Goal: Information Seeking & Learning: Find specific fact

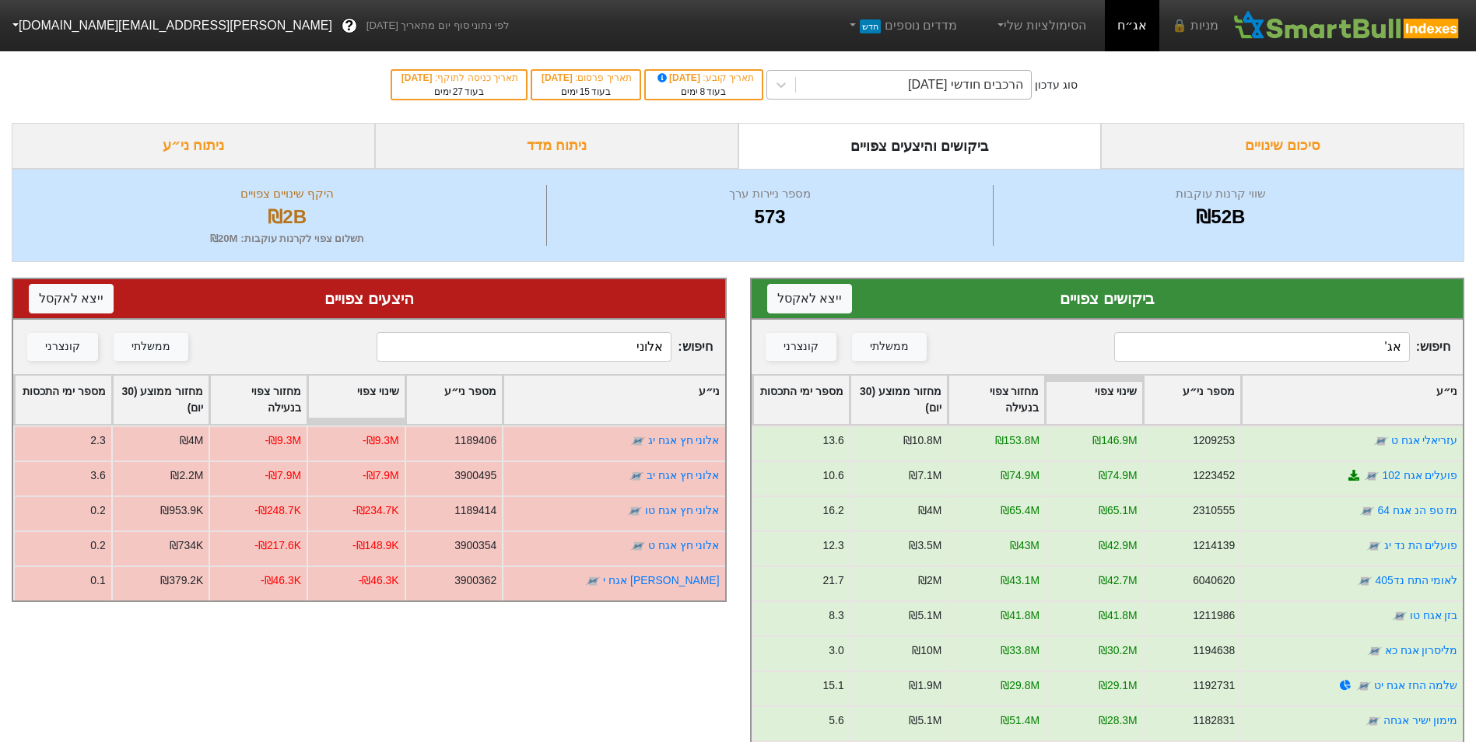
click at [1023, 82] on div "הרכבים חודשי [DATE]" at bounding box center [965, 84] width 115 height 19
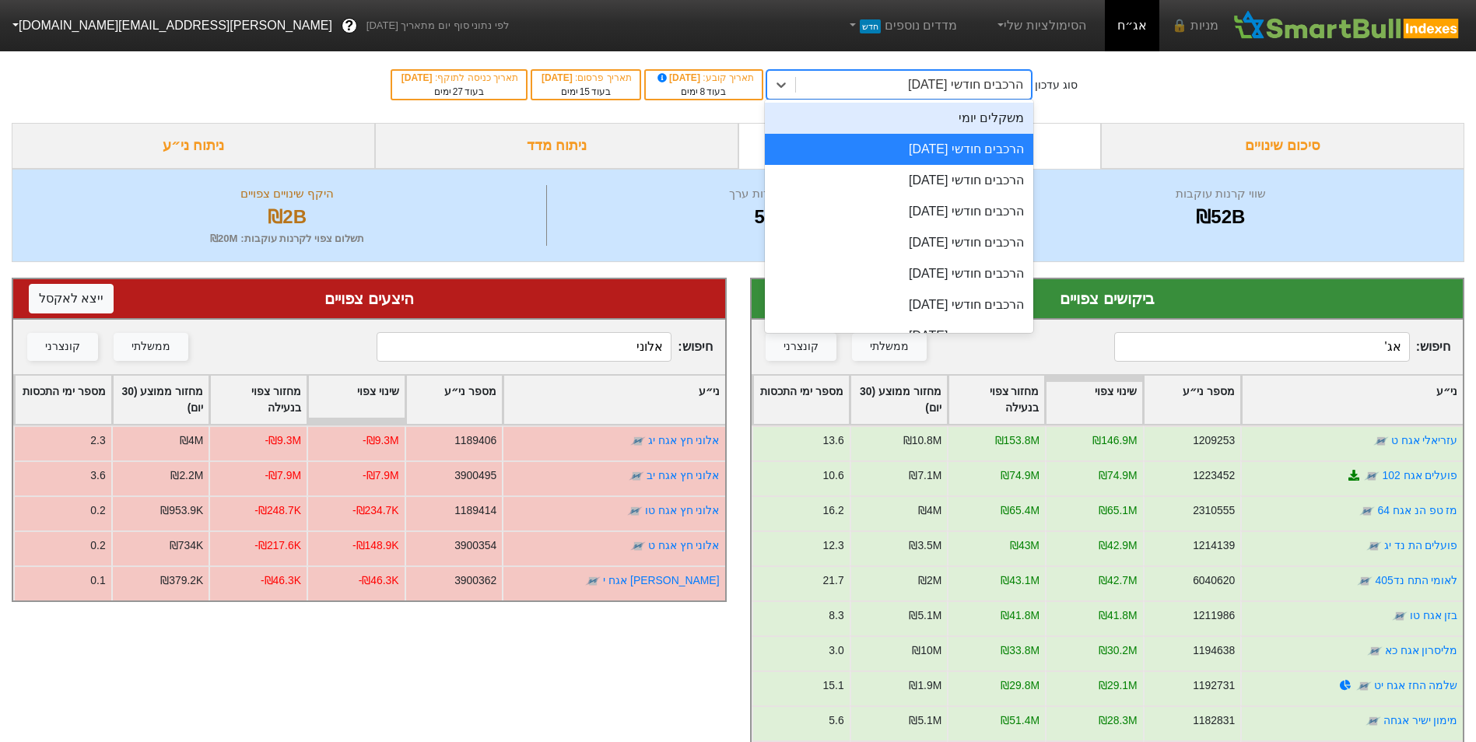
drag, startPoint x: 1025, startPoint y: 121, endPoint x: 1015, endPoint y: 120, distance: 9.4
click at [1025, 120] on div "משקלים יומי" at bounding box center [899, 118] width 268 height 31
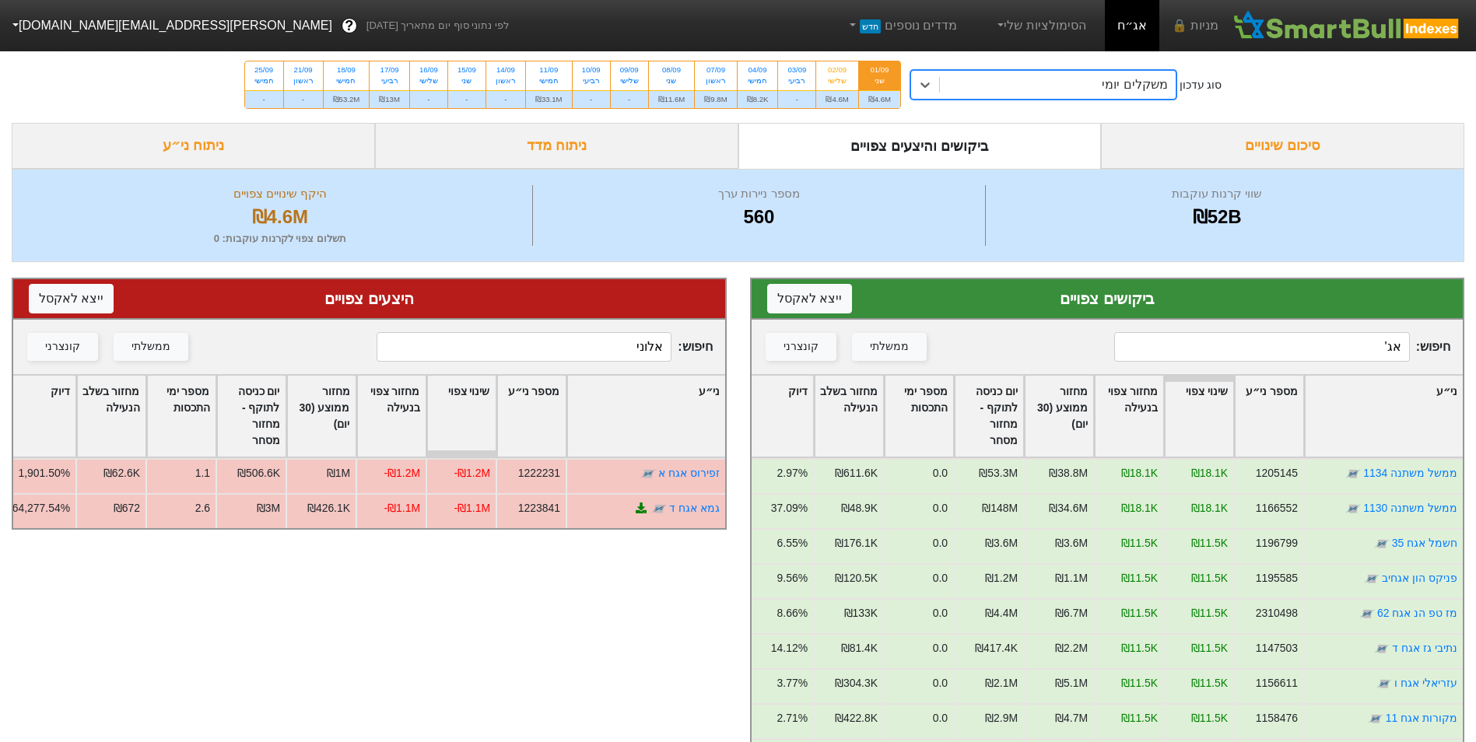
click at [1372, 359] on input "אג'" at bounding box center [1261, 347] width 295 height 30
type input "פתאל"
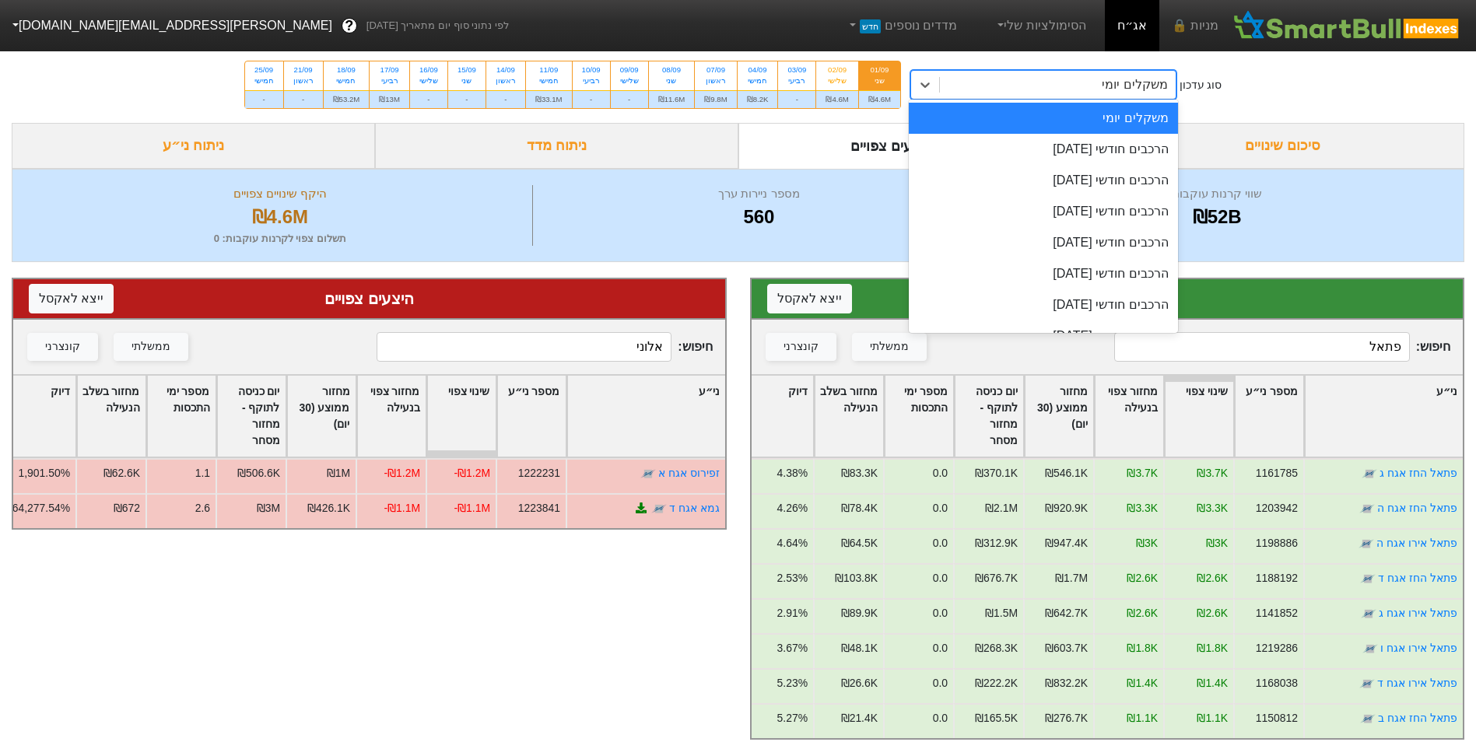
click at [1067, 84] on div "משקלים יומי" at bounding box center [1057, 85] width 235 height 28
drag, startPoint x: 1300, startPoint y: 341, endPoint x: 1333, endPoint y: 350, distance: 34.7
click at [1333, 350] on input "פתאל" at bounding box center [1261, 347] width 295 height 30
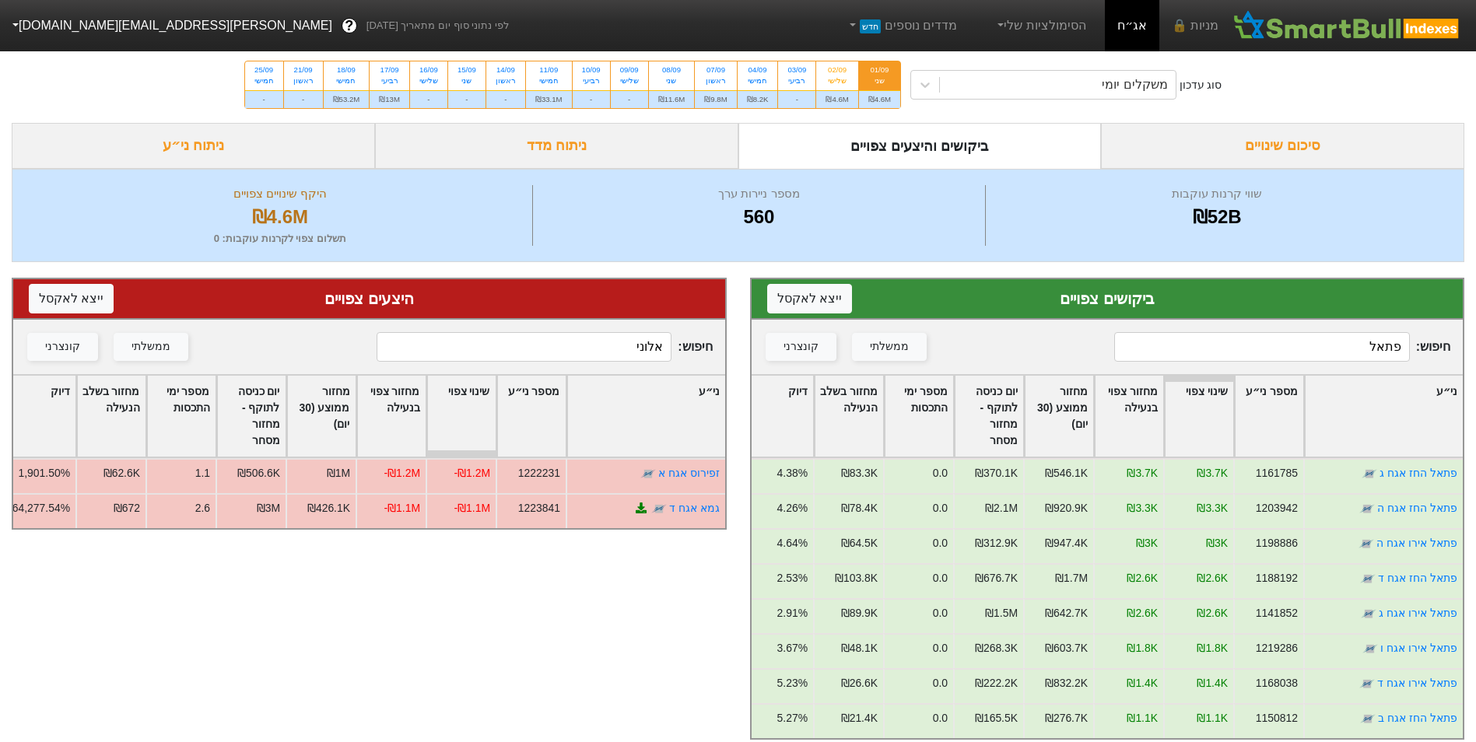
drag, startPoint x: 1354, startPoint y: 345, endPoint x: 1490, endPoint y: 356, distance: 135.9
click at [1475, 356] on html "מניות 🔒 אג״ח הסימולציות שלי מדדים נוספים חדש לפי נתוני סוף יום מתאריך [DATE] ? …" at bounding box center [738, 377] width 1476 height 755
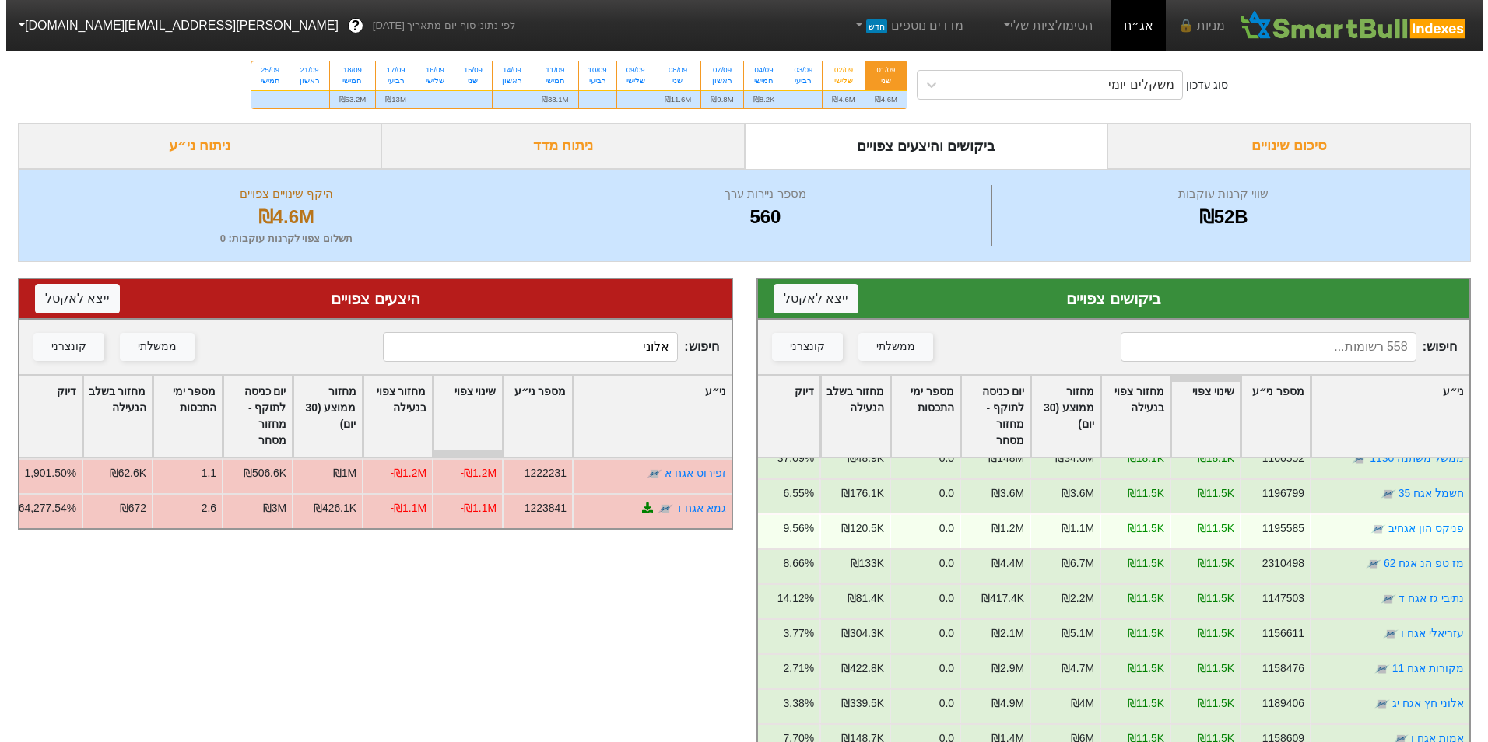
scroll to position [78, 0]
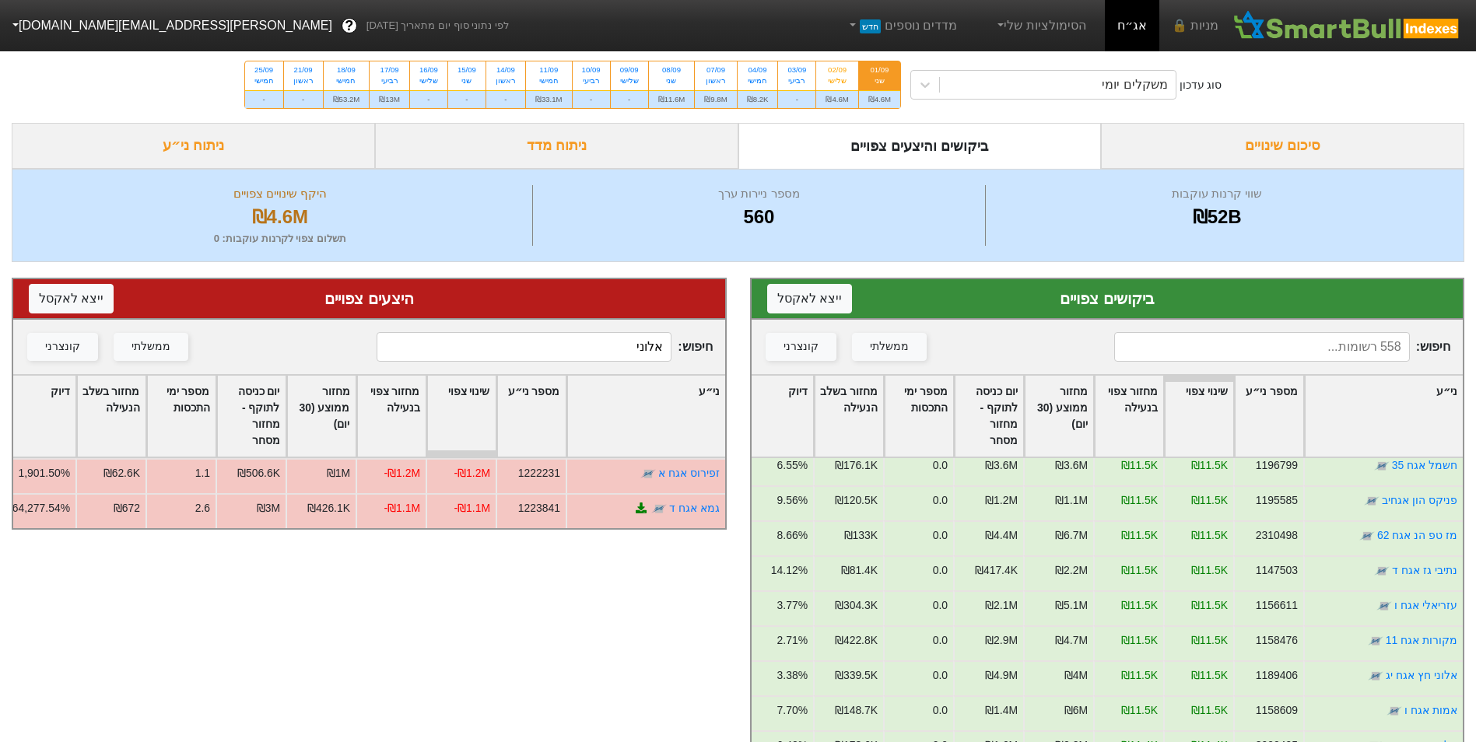
click at [1365, 354] on input at bounding box center [1261, 347] width 295 height 30
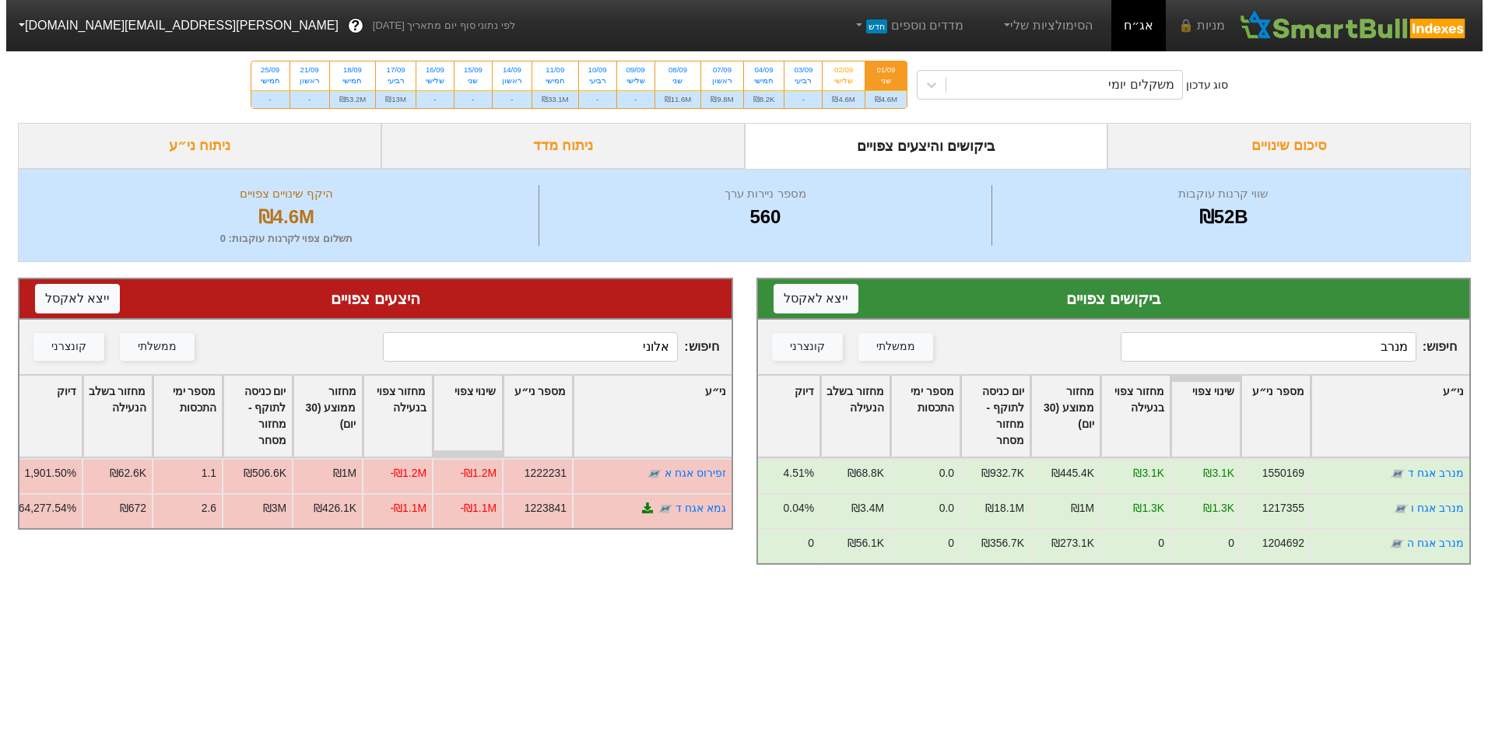
scroll to position [0, 0]
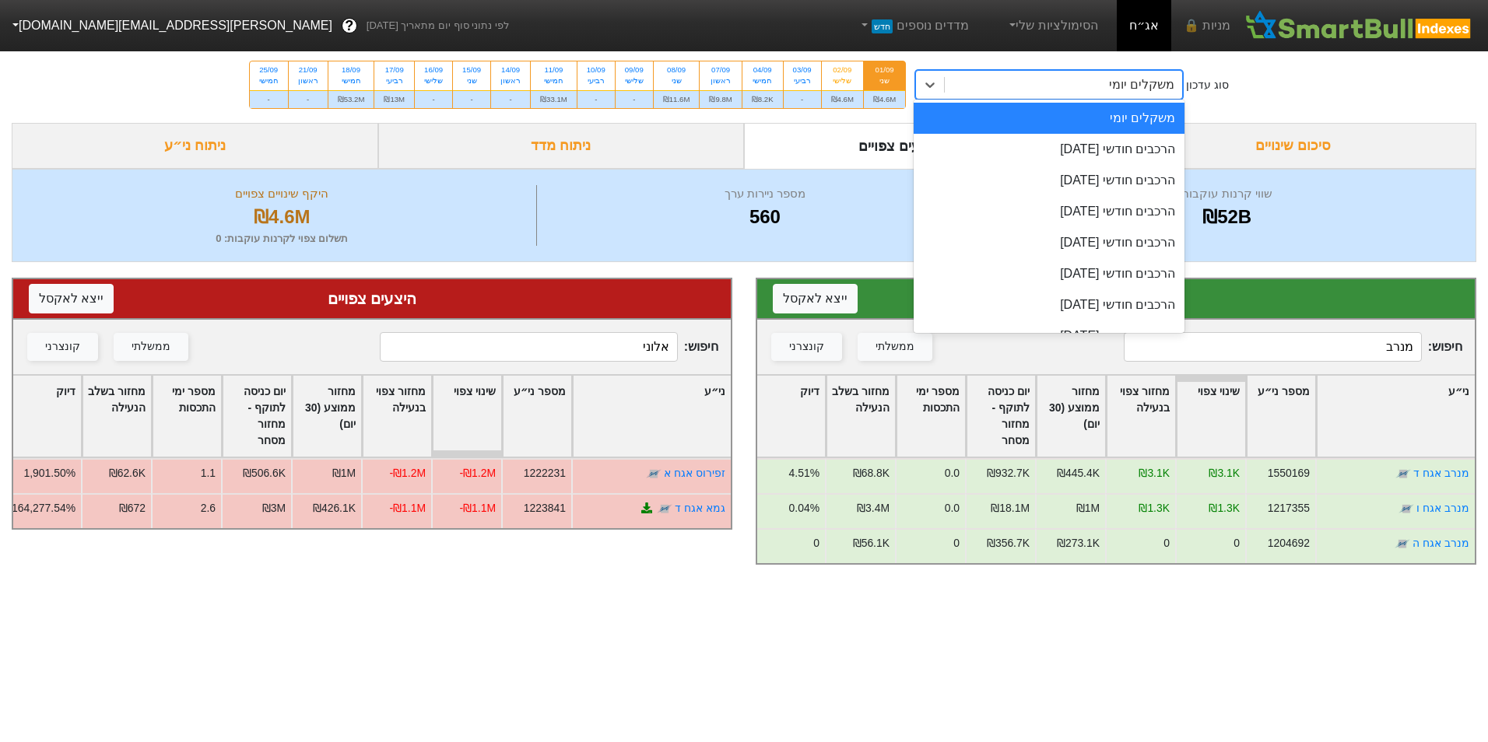
click at [993, 79] on div "משקלים יומי" at bounding box center [1062, 85] width 237 height 28
click at [1076, 160] on div "הרכבים חודשי [DATE]" at bounding box center [1048, 149] width 271 height 31
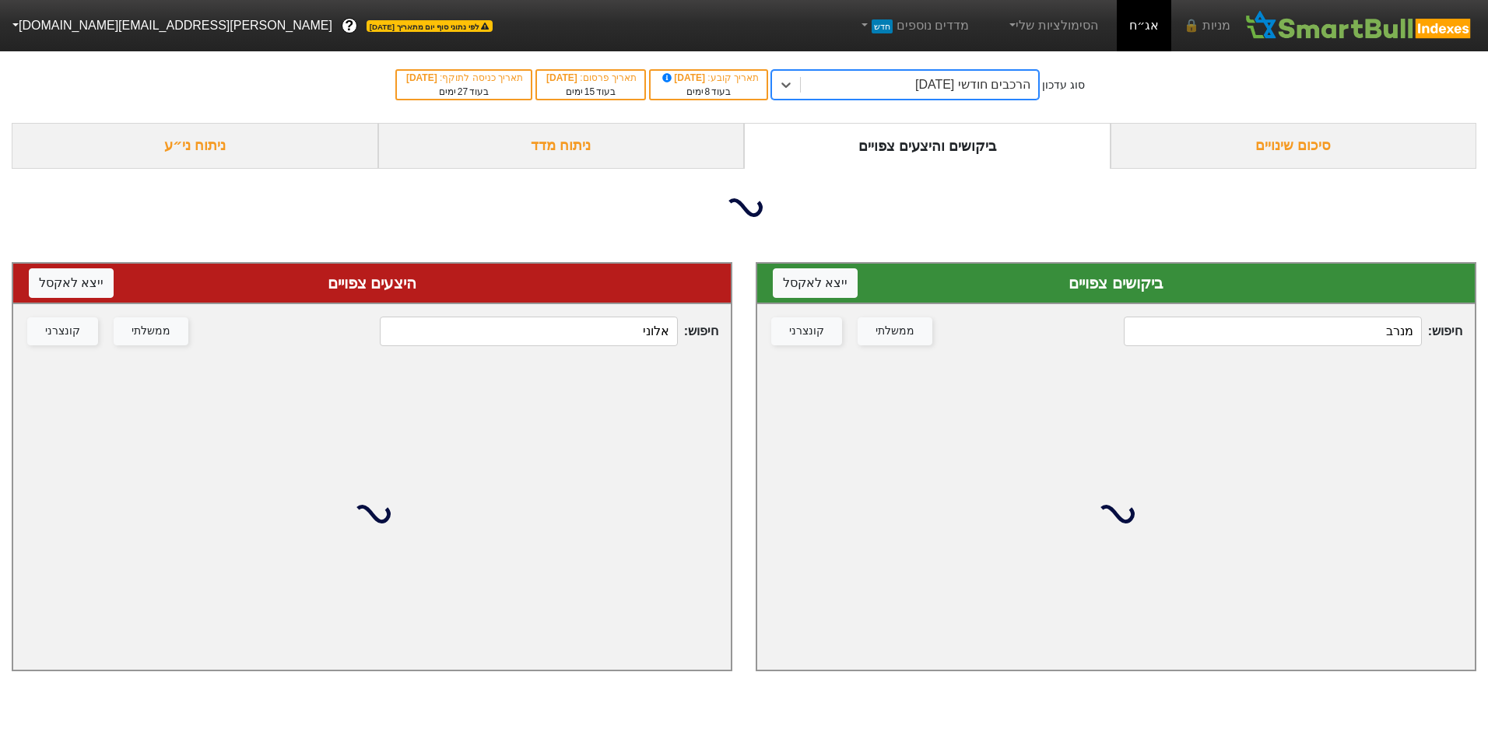
click at [1304, 329] on input "מנרב" at bounding box center [1271, 332] width 297 height 30
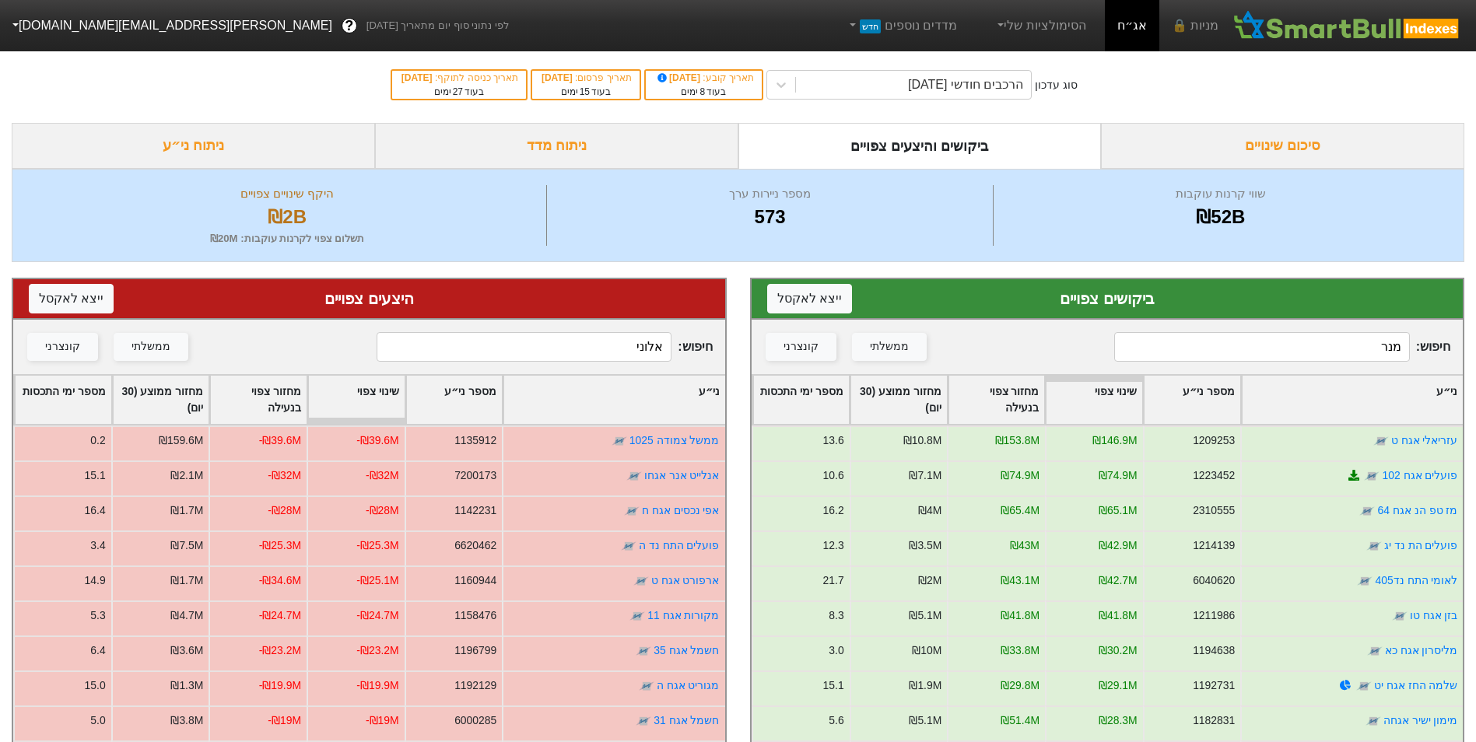
type input "מנרב"
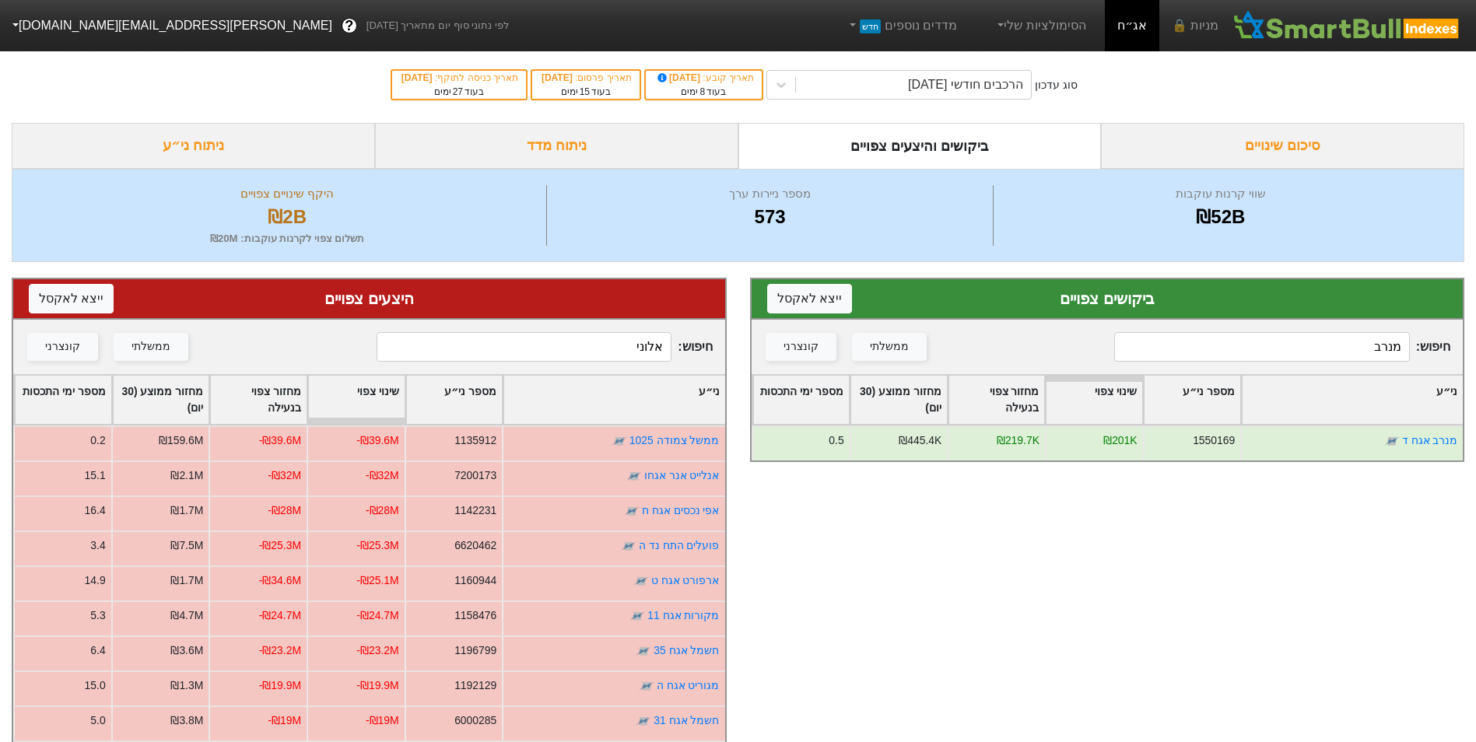
click at [594, 352] on input "אלוני" at bounding box center [524, 347] width 295 height 30
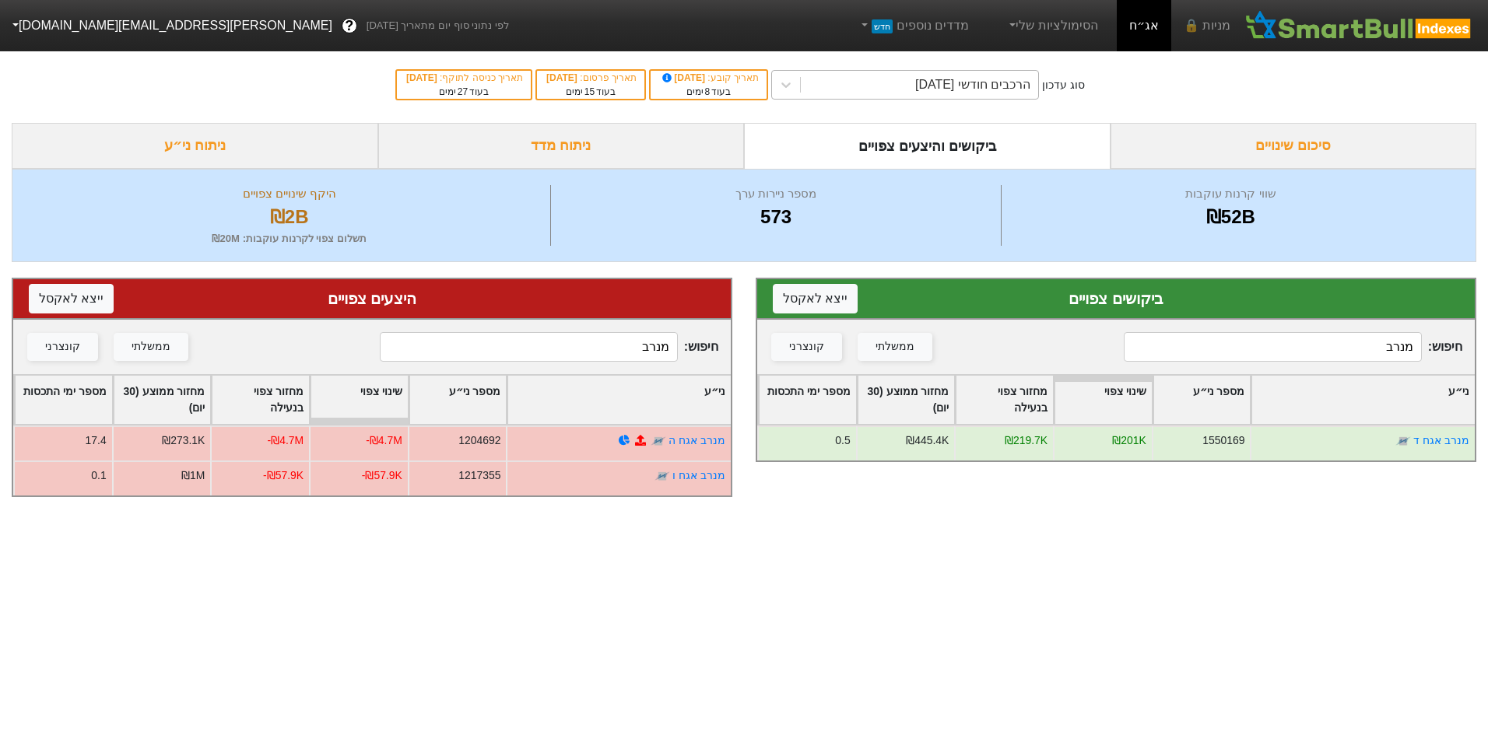
type input "מנרב"
click at [984, 82] on div "הרכבים חודשי [DATE]" at bounding box center [972, 84] width 115 height 19
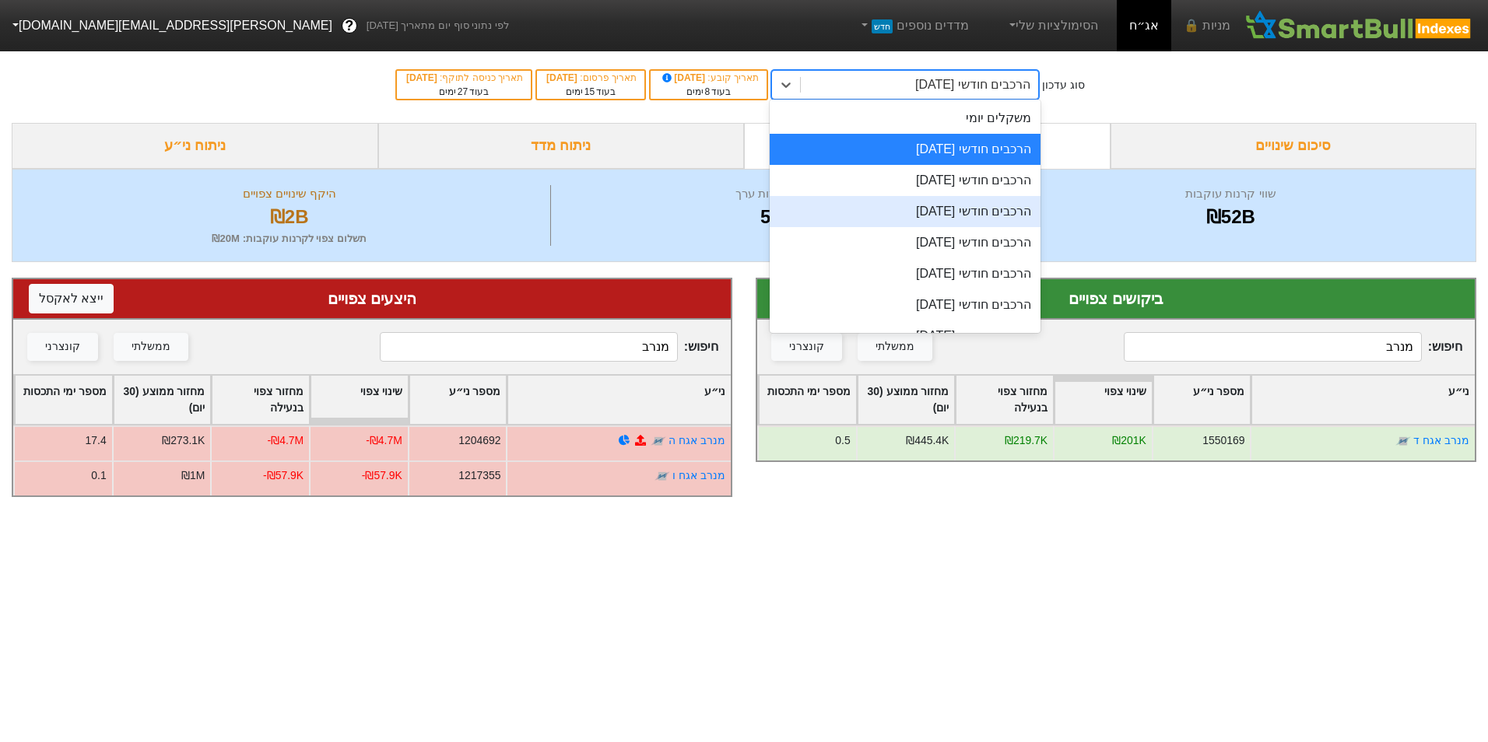
click at [987, 201] on div "הרכבים חודשי [DATE]" at bounding box center [904, 211] width 271 height 31
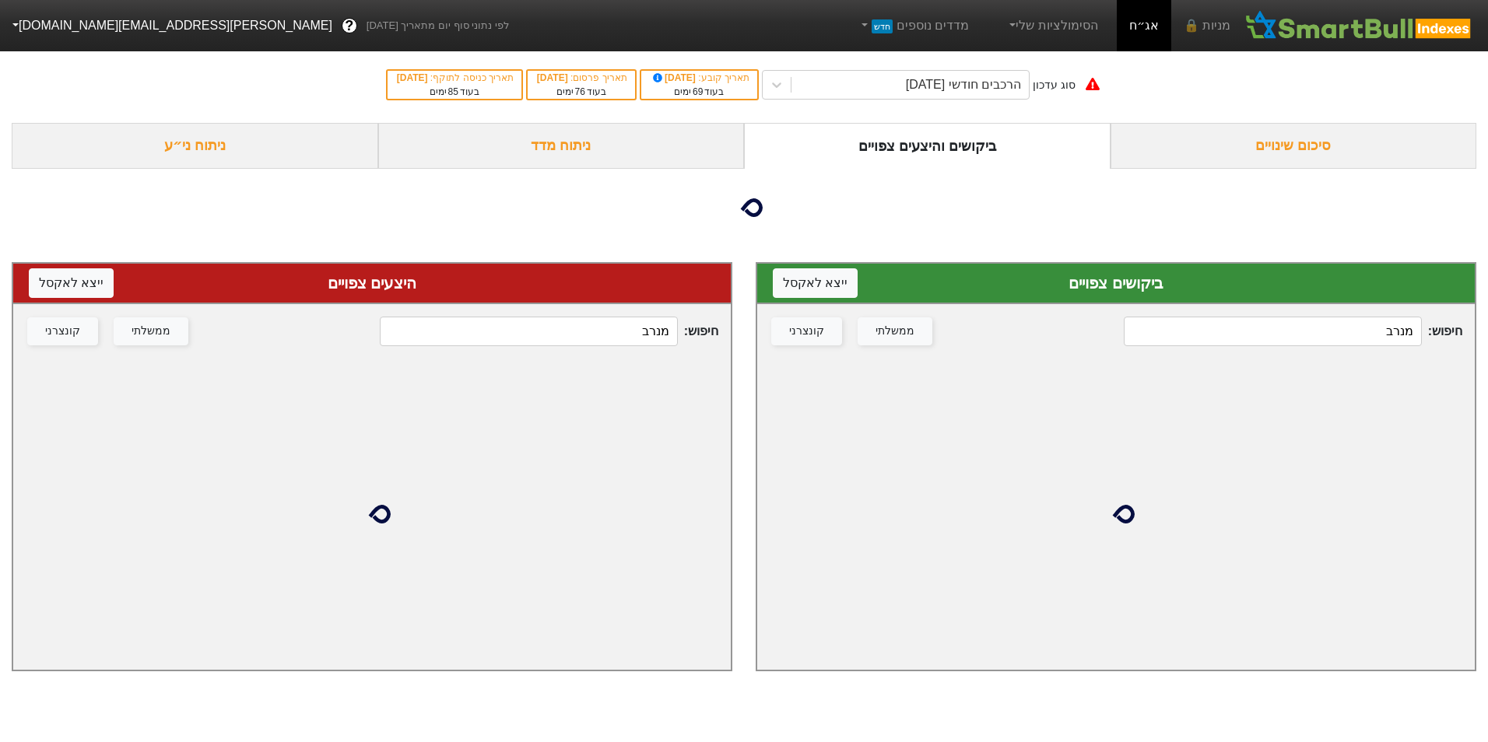
click at [943, 65] on div "סוג עדכון הרכבים חודשי [DATE] תאריך קובע : [DATE] בעוד 69 ימים תאריך פרסום : [D…" at bounding box center [744, 85] width 1488 height 76
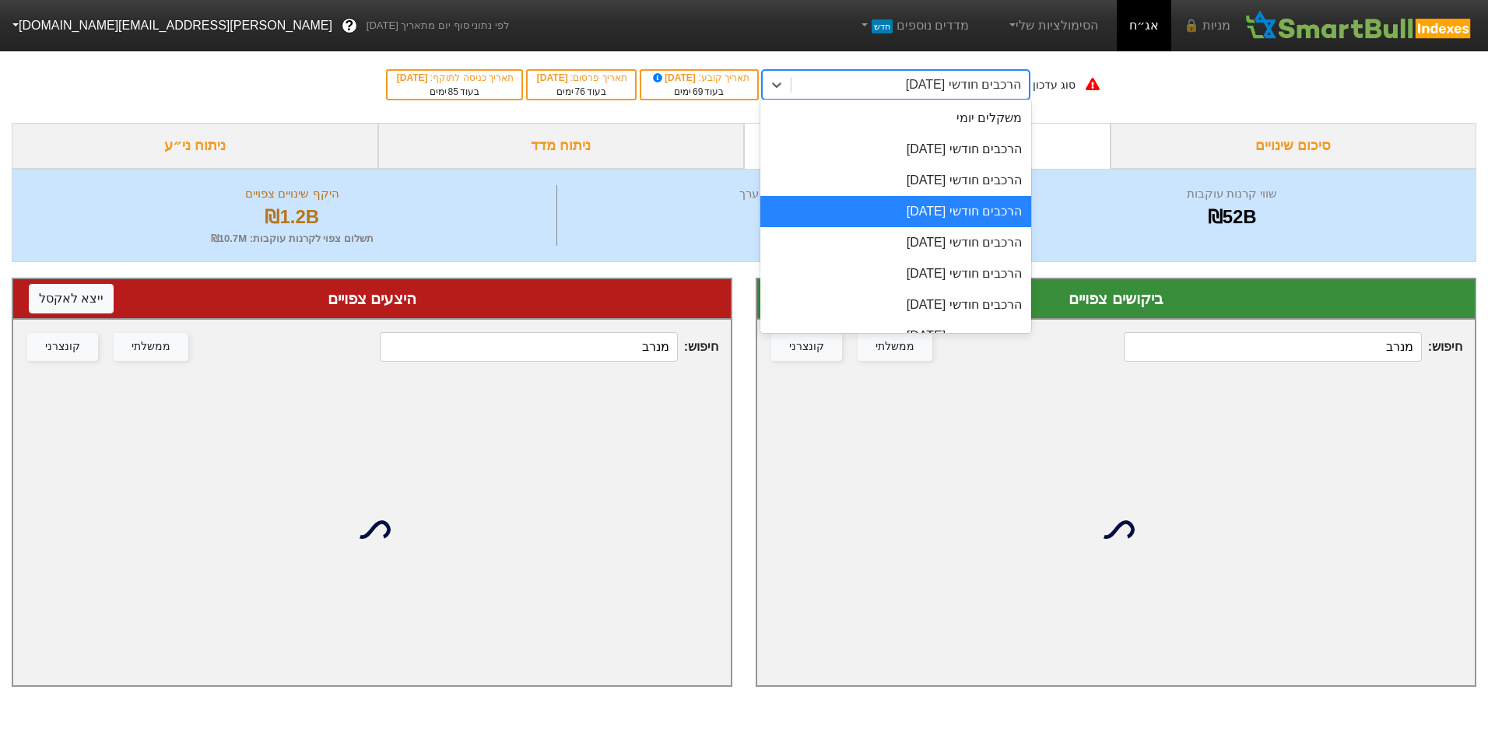
click at [949, 83] on div "הרכבים חודשי [DATE]" at bounding box center [963, 84] width 115 height 19
click at [988, 178] on div "הרכבים חודשי [DATE]" at bounding box center [895, 180] width 271 height 31
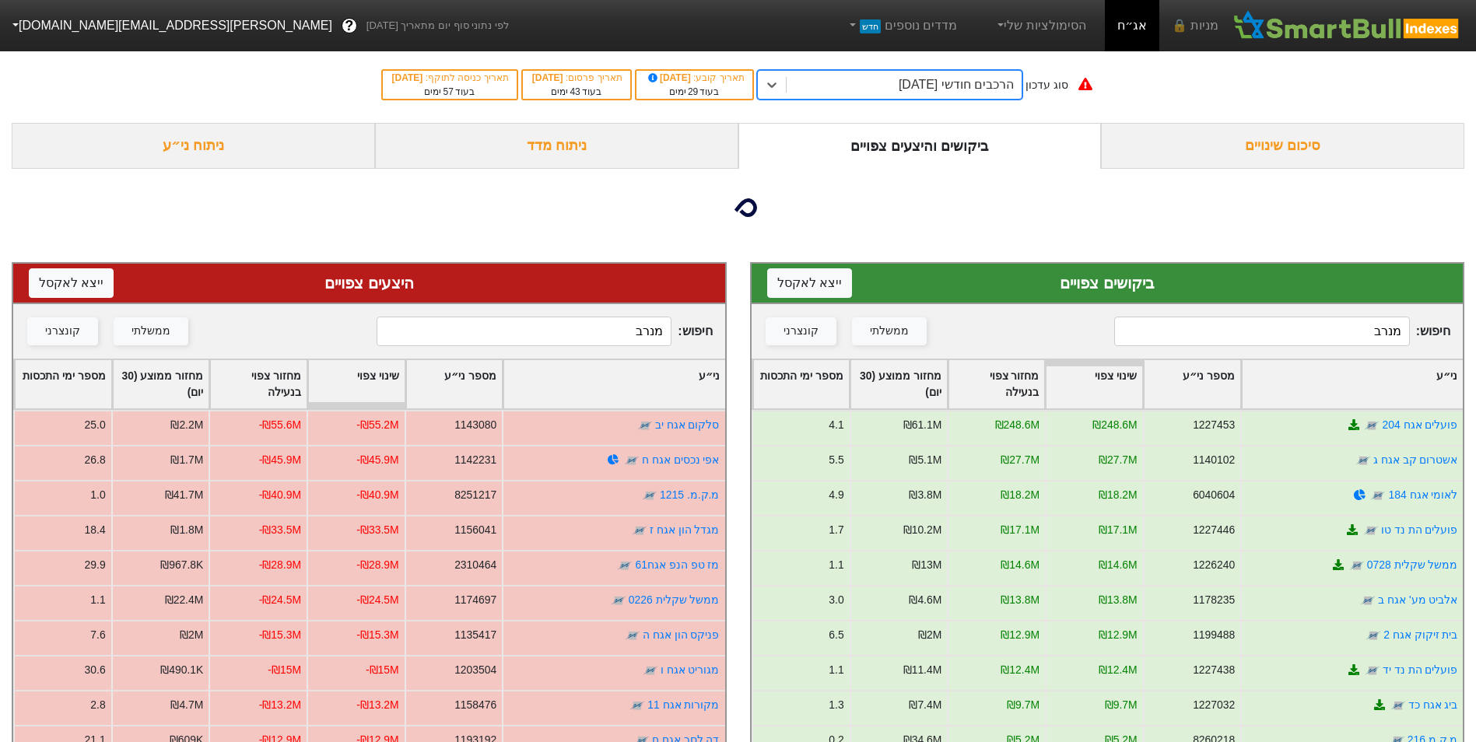
click at [1279, 332] on input "מנרב" at bounding box center [1261, 332] width 295 height 30
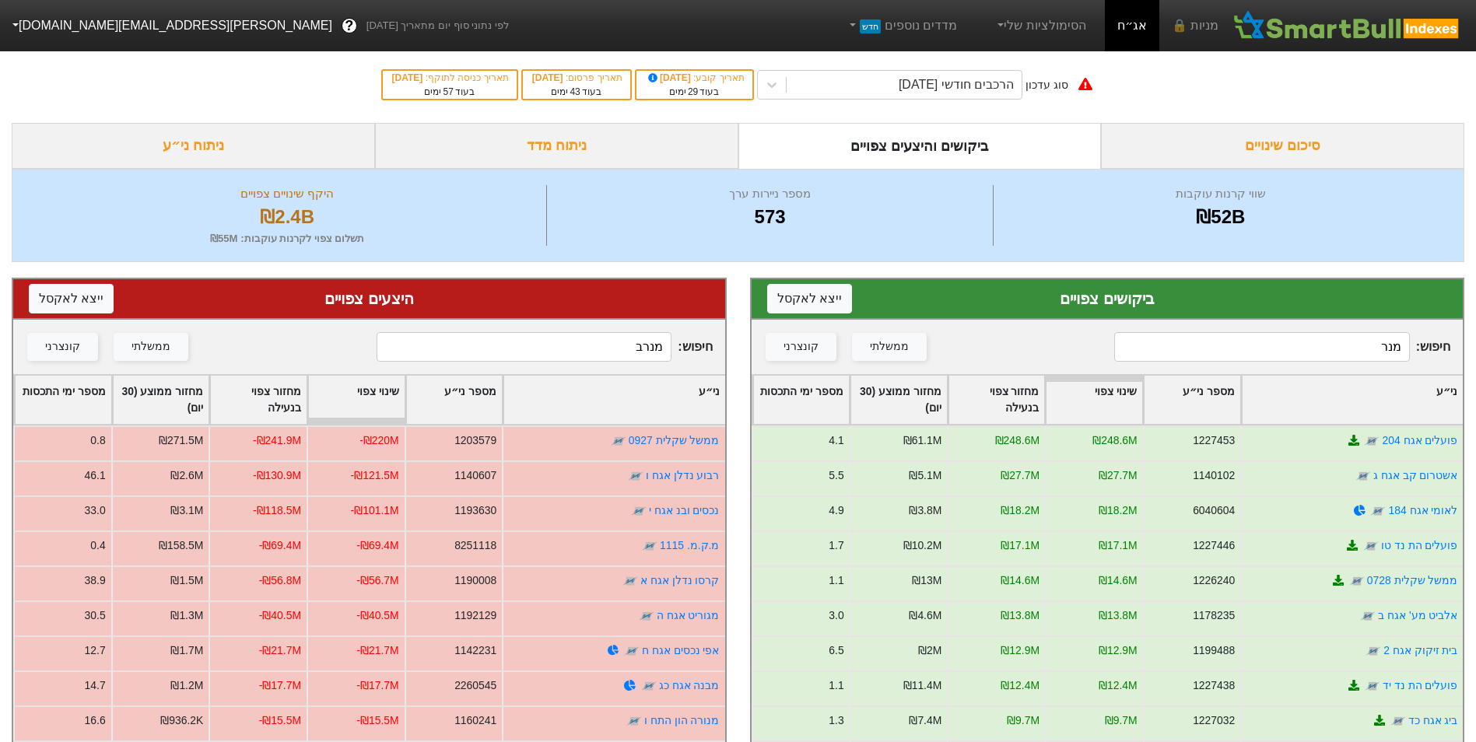
type input "מנרב"
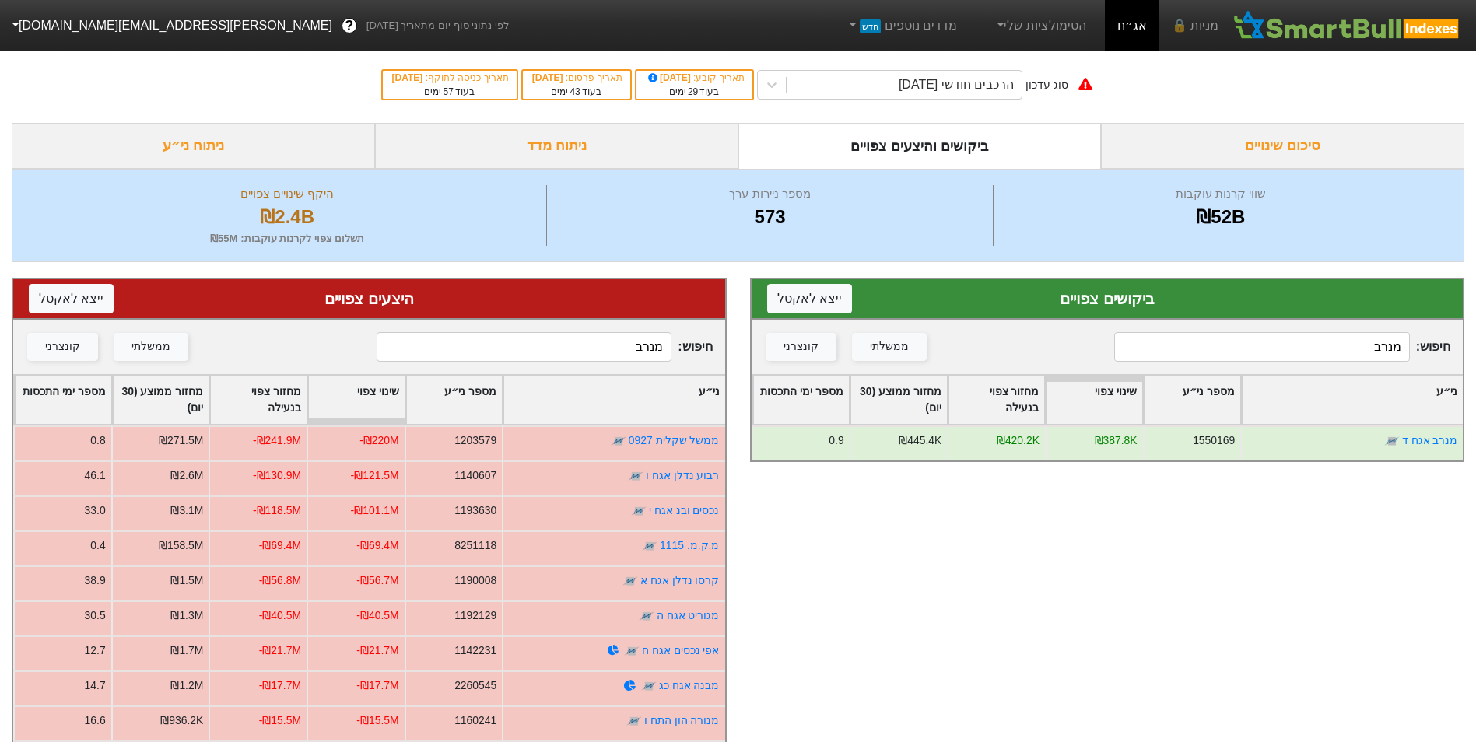
click at [619, 349] on input "מנרב" at bounding box center [524, 347] width 295 height 30
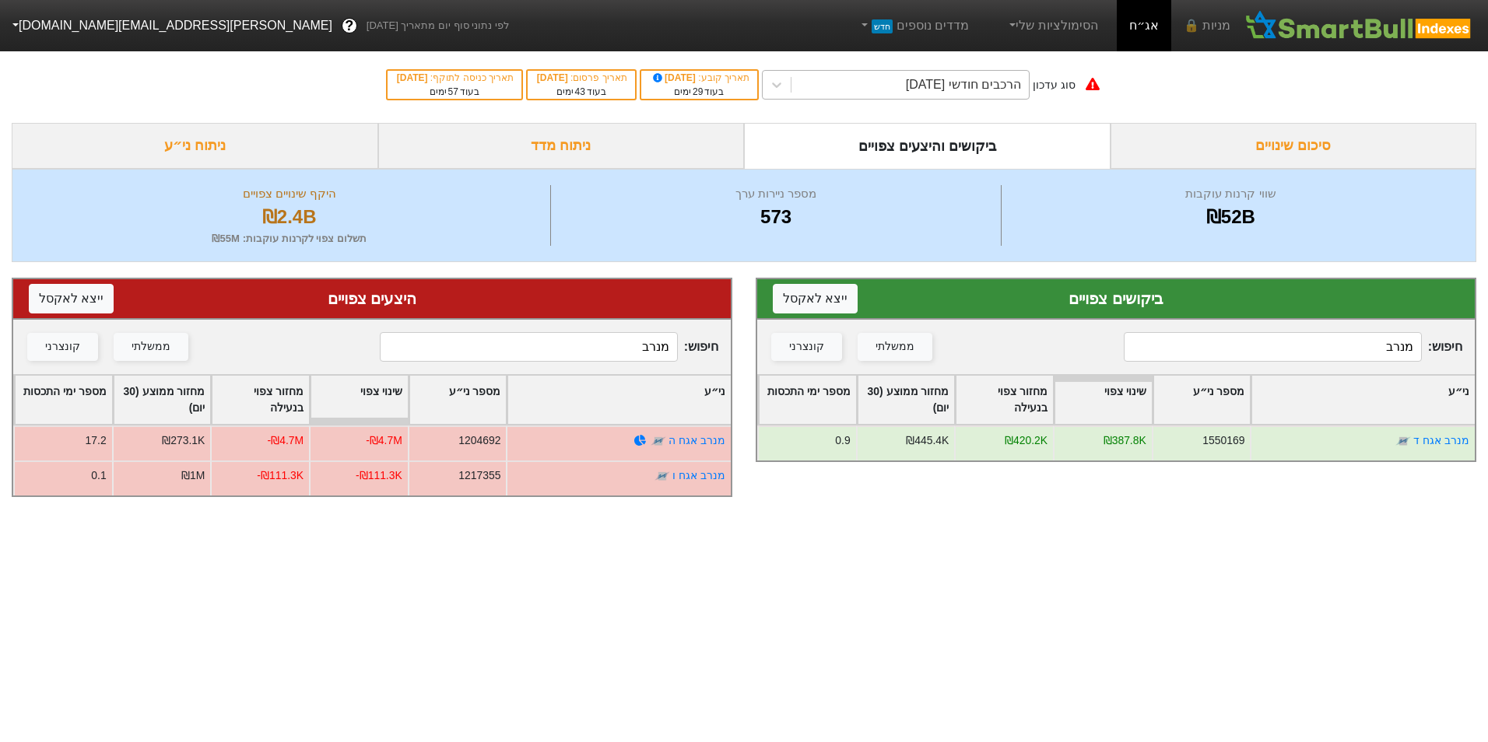
drag, startPoint x: 925, startPoint y: 74, endPoint x: 930, endPoint y: 83, distance: 10.8
click at [925, 74] on div "הרכבים חודשי [DATE]" at bounding box center [909, 85] width 237 height 28
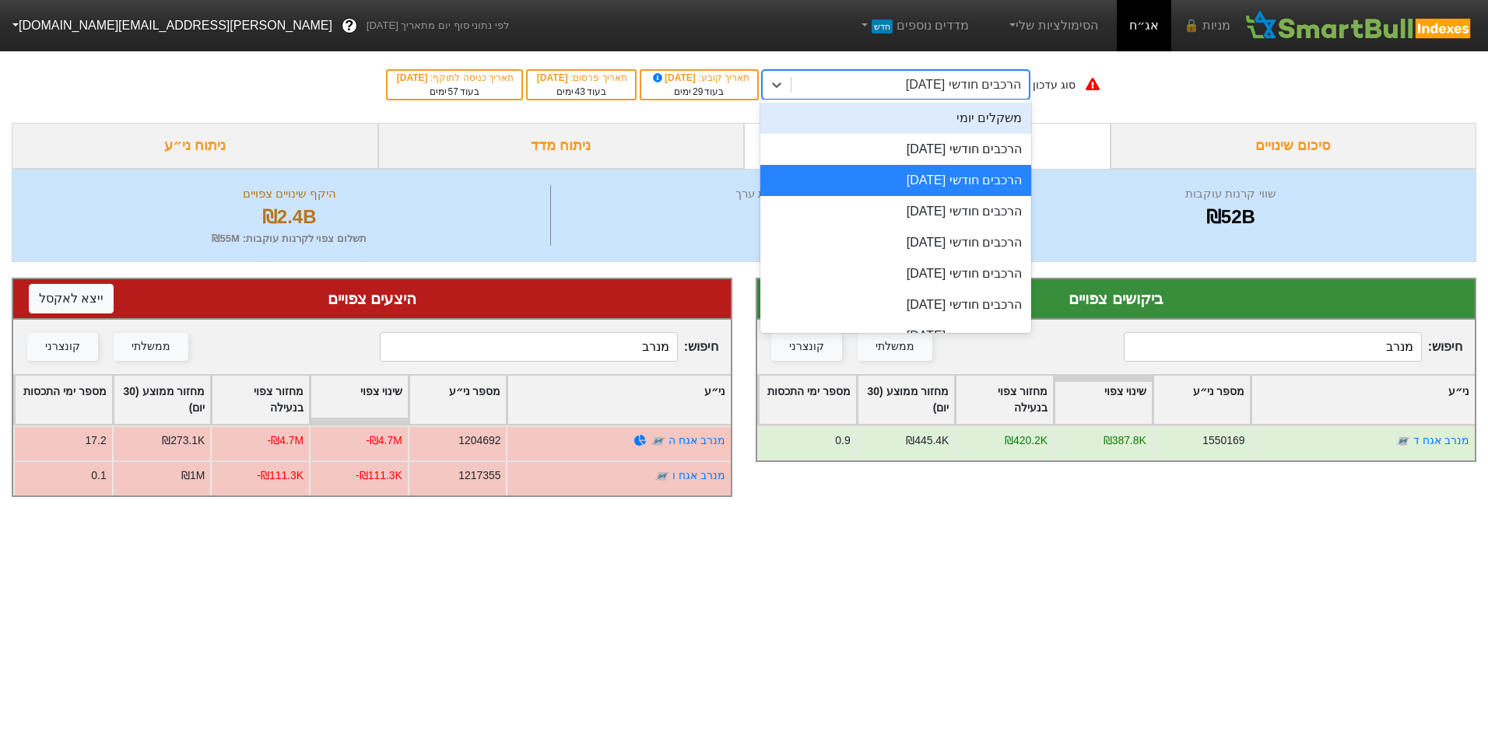
click at [967, 128] on div "משקלים יומי" at bounding box center [895, 118] width 271 height 31
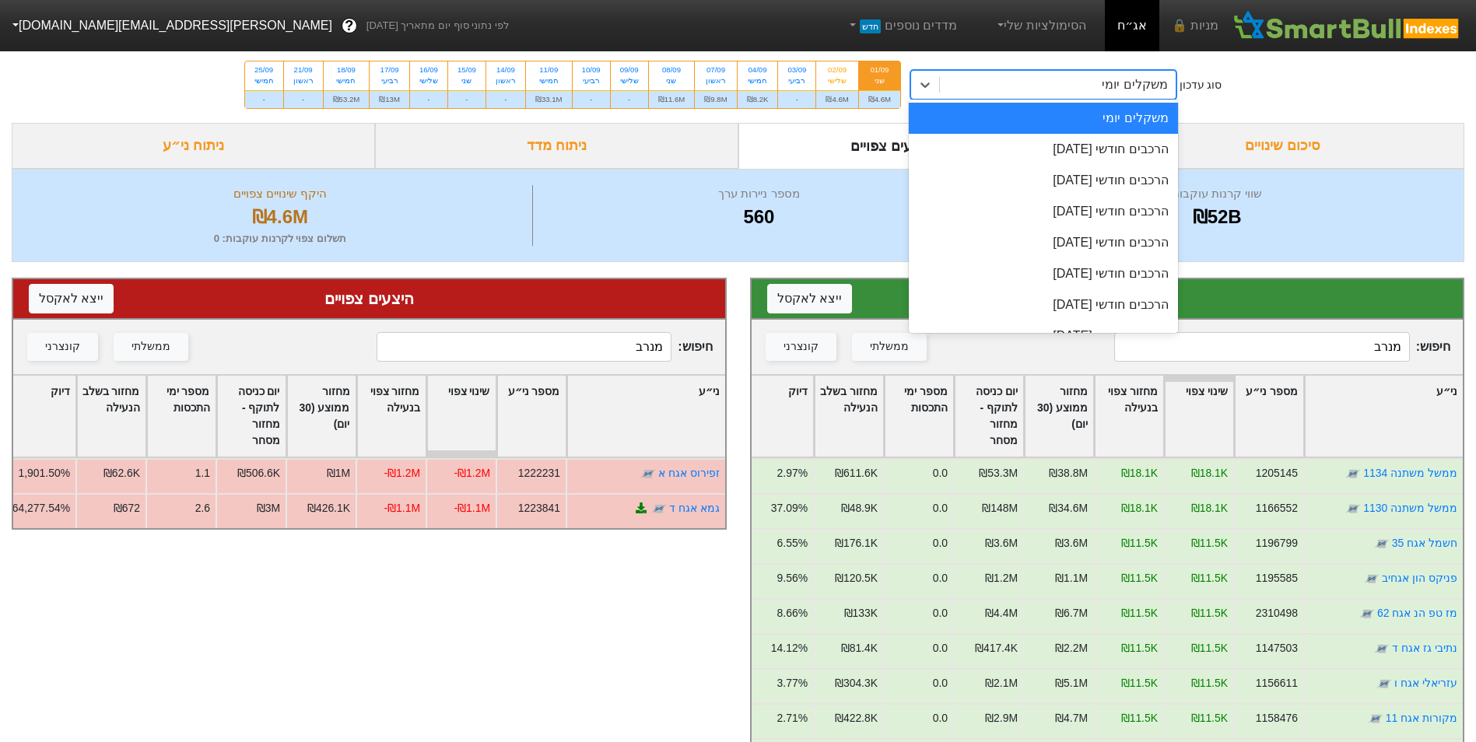
drag, startPoint x: 1072, startPoint y: 82, endPoint x: 1064, endPoint y: 128, distance: 45.9
click at [1071, 84] on div "משקלים יומי" at bounding box center [1057, 85] width 235 height 28
click at [1063, 145] on div "הרכבים חודשי [DATE]" at bounding box center [1043, 149] width 268 height 31
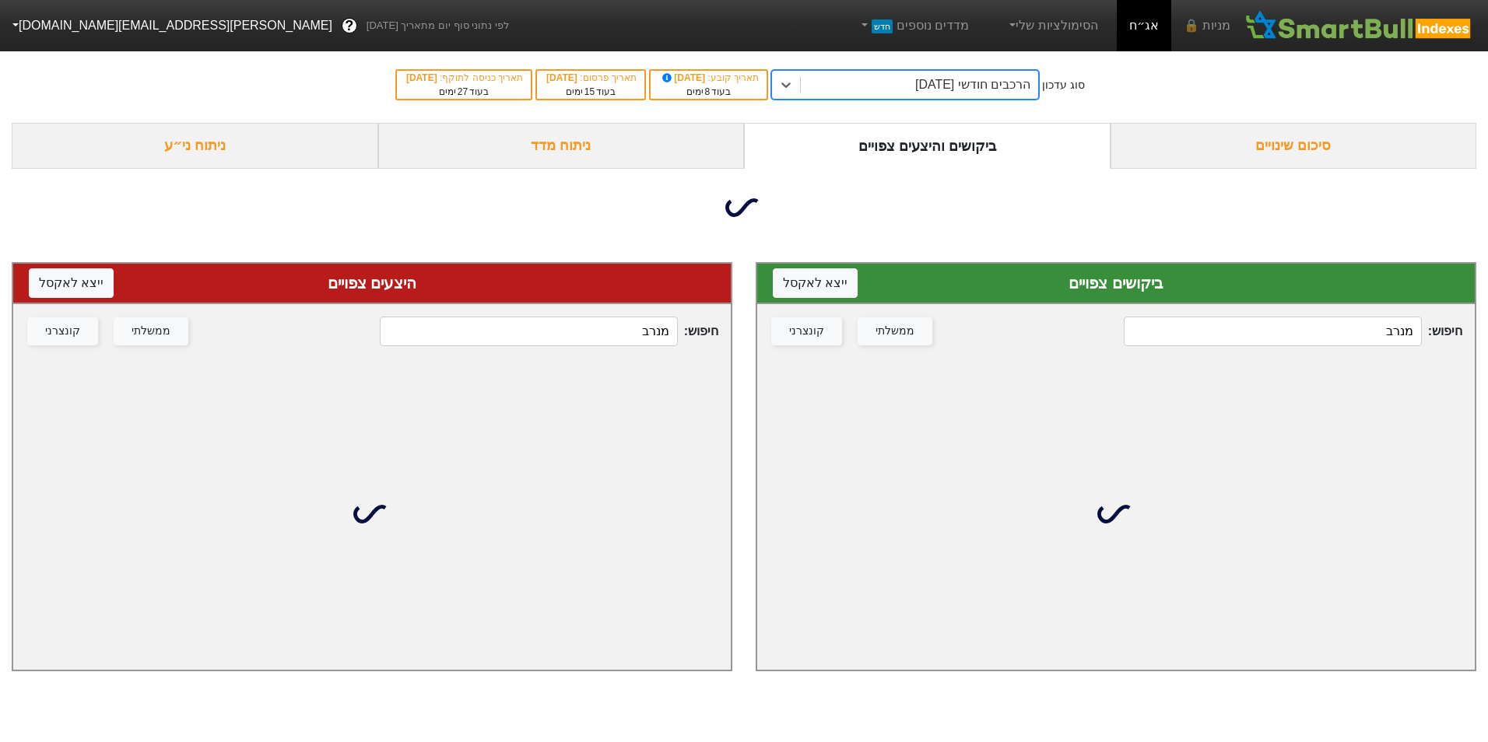
click at [632, 343] on input "מנרב" at bounding box center [528, 332] width 297 height 30
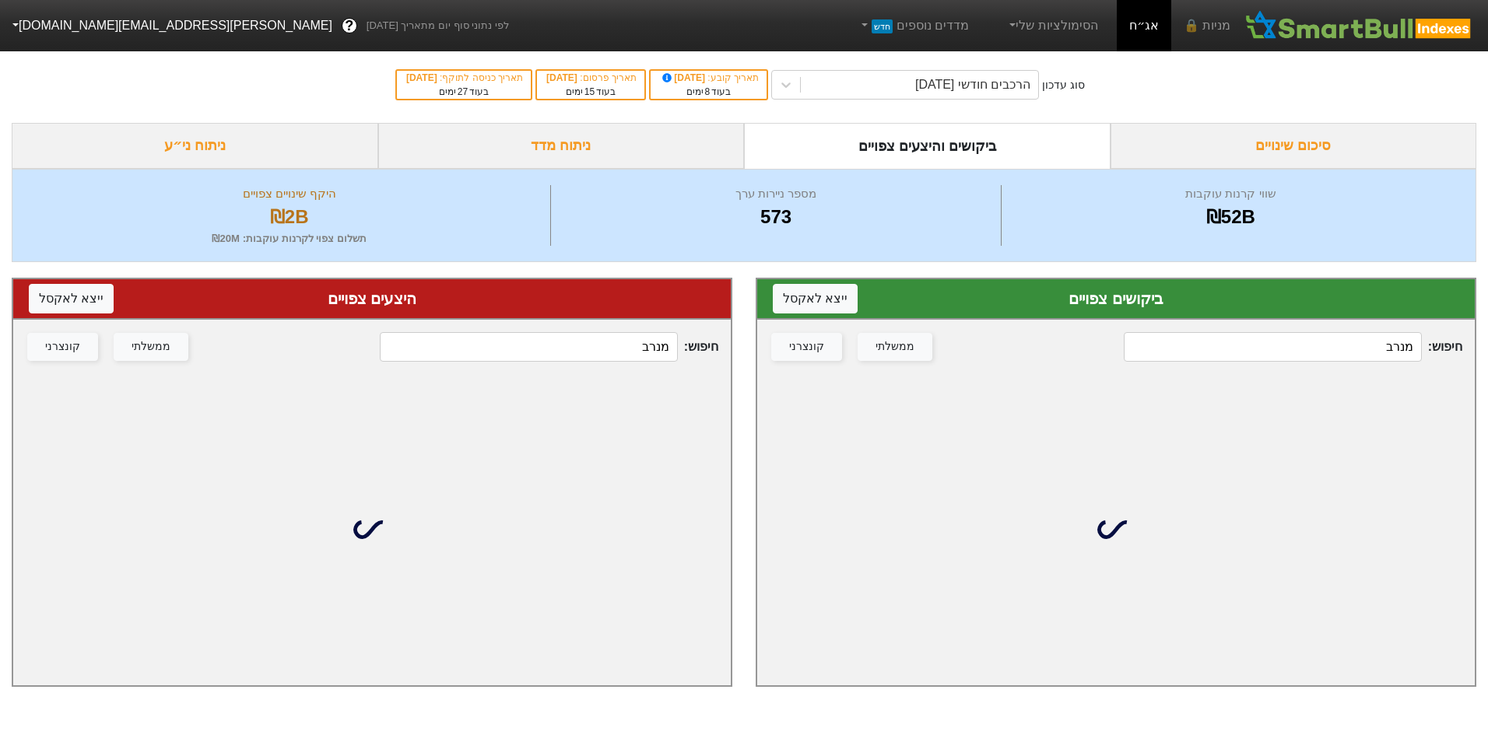
click at [632, 343] on input "מנרב" at bounding box center [528, 347] width 297 height 30
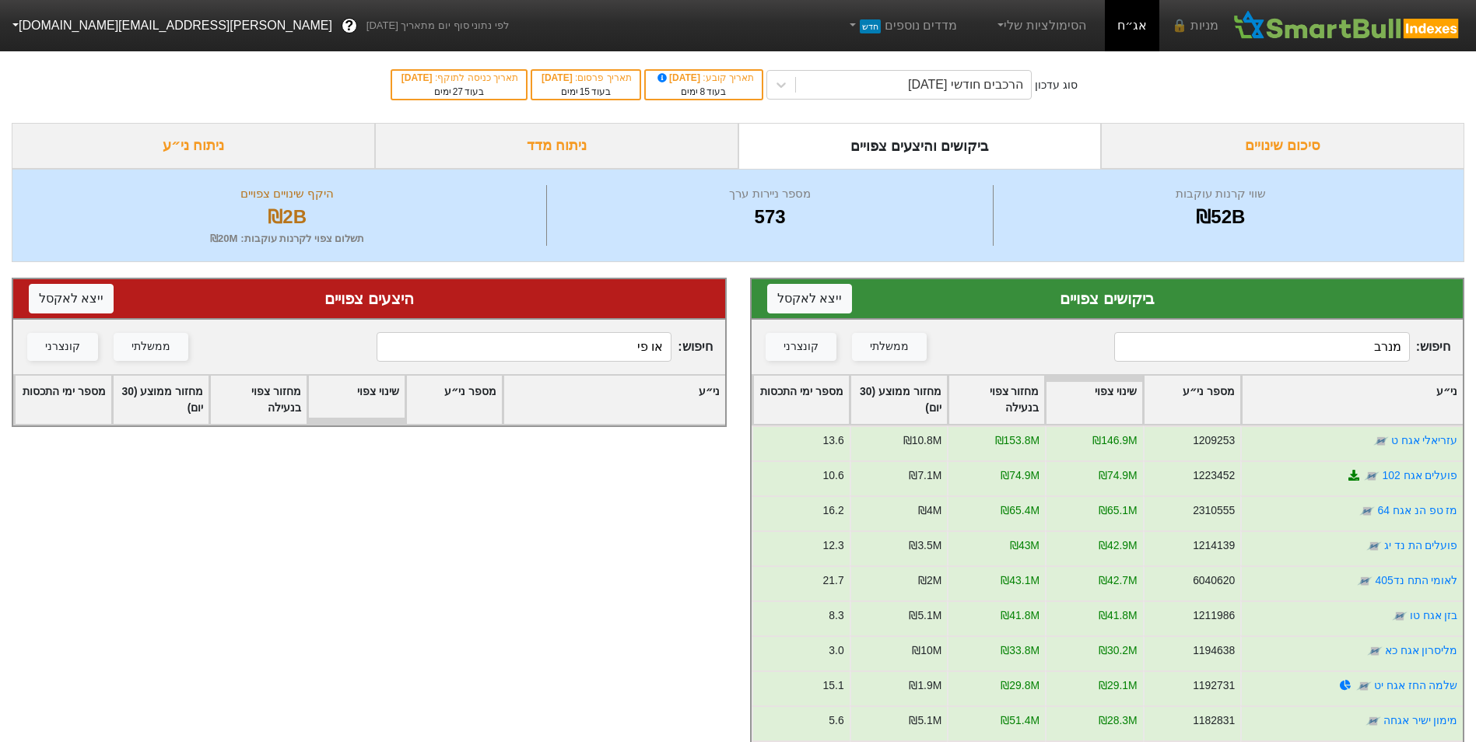
type input "או פי"
click at [1225, 354] on input "מנרב" at bounding box center [1261, 347] width 295 height 30
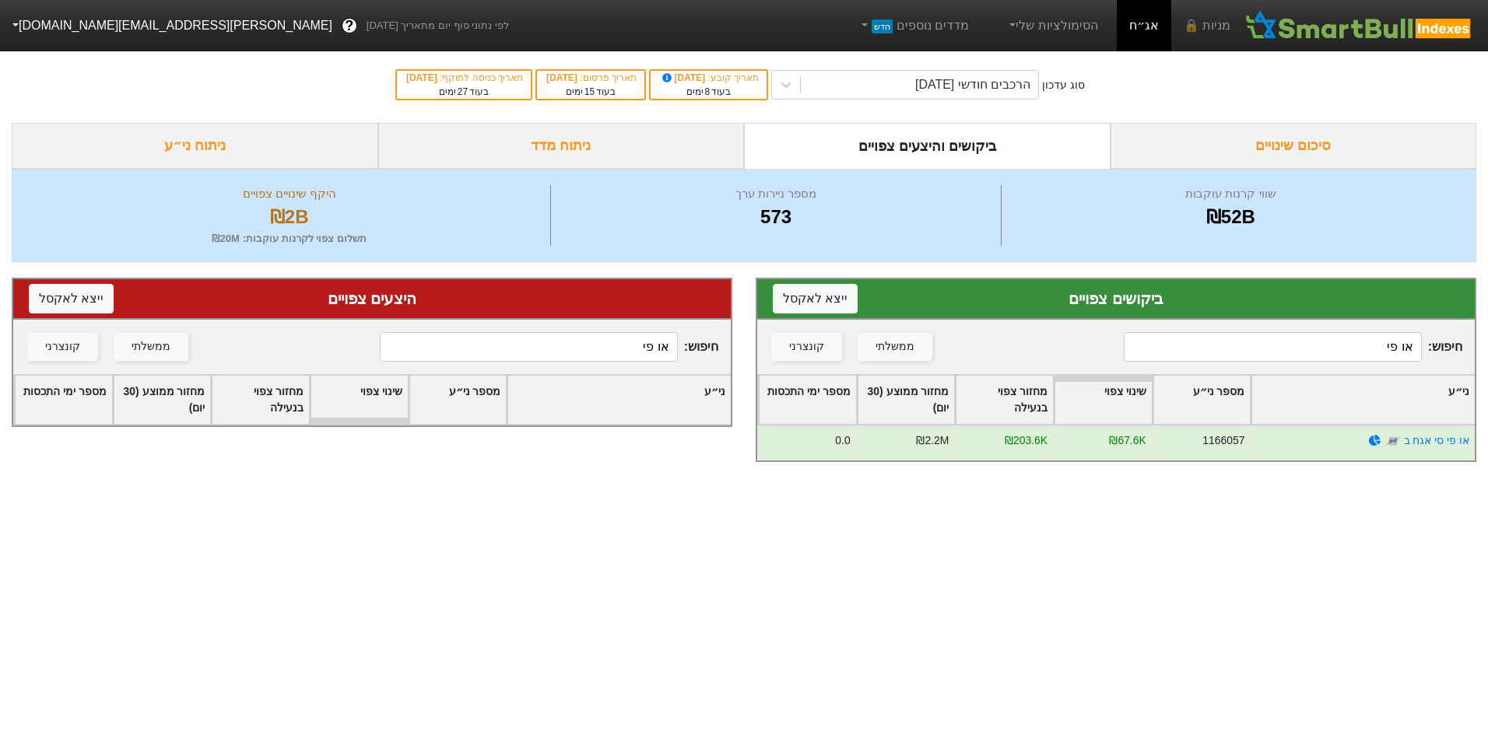
type input "או פי"
click at [631, 343] on input "או פי" at bounding box center [528, 347] width 297 height 30
type input "א"
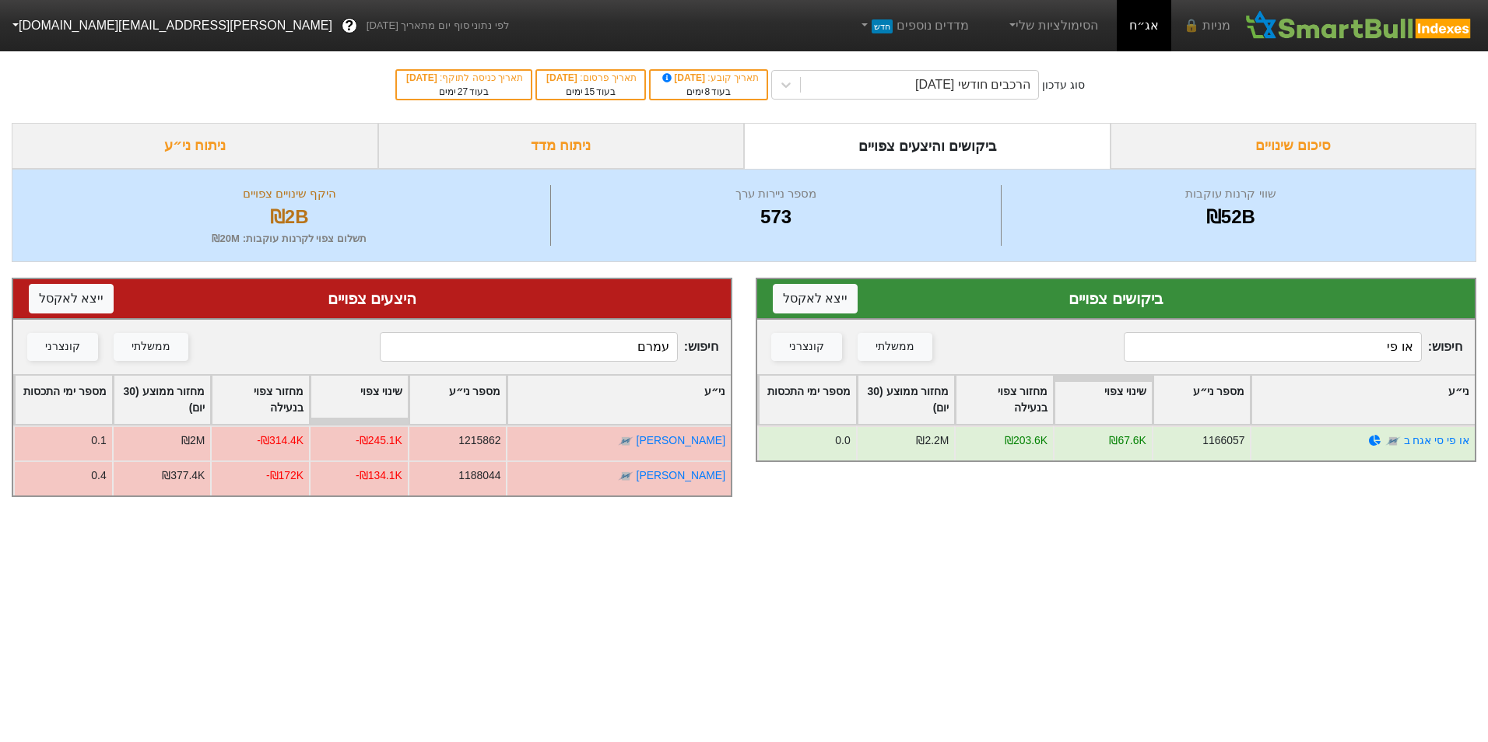
type input "עמרם"
